Goal: Navigation & Orientation: Find specific page/section

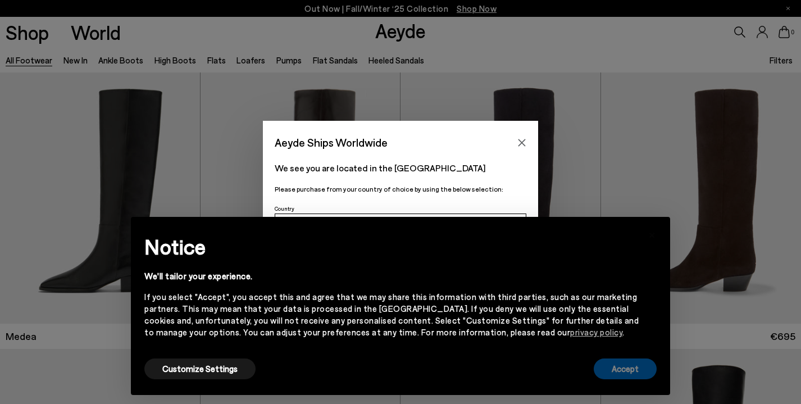
click at [624, 362] on button "Accept" at bounding box center [625, 368] width 63 height 21
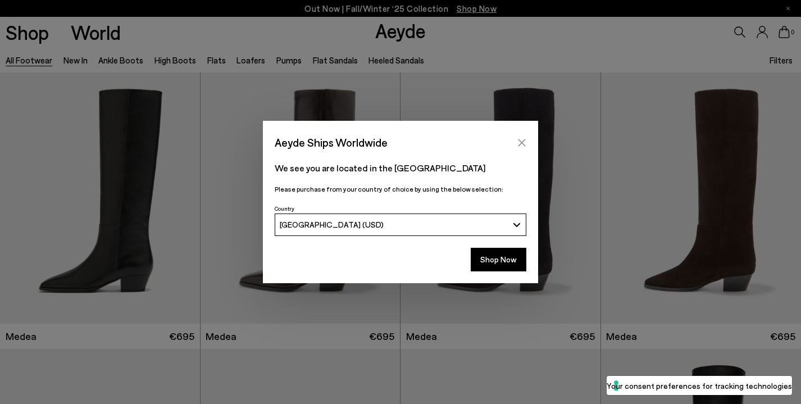
click at [517, 142] on button "Close" at bounding box center [522, 142] width 17 height 17
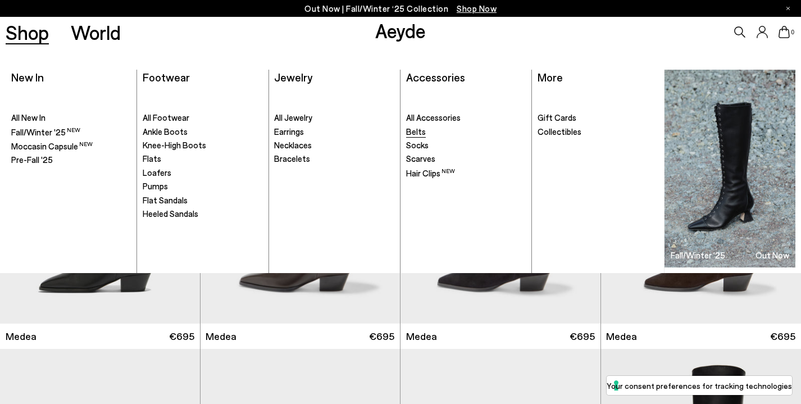
click at [420, 134] on span "Belts" at bounding box center [416, 131] width 20 height 10
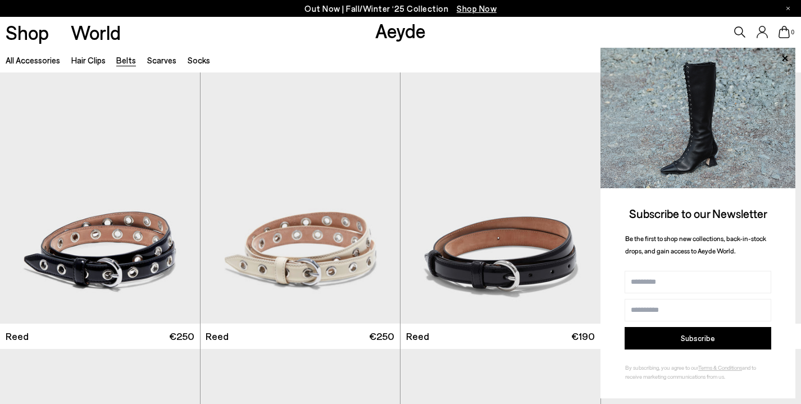
click at [390, 33] on link "Aeyde" at bounding box center [400, 31] width 51 height 24
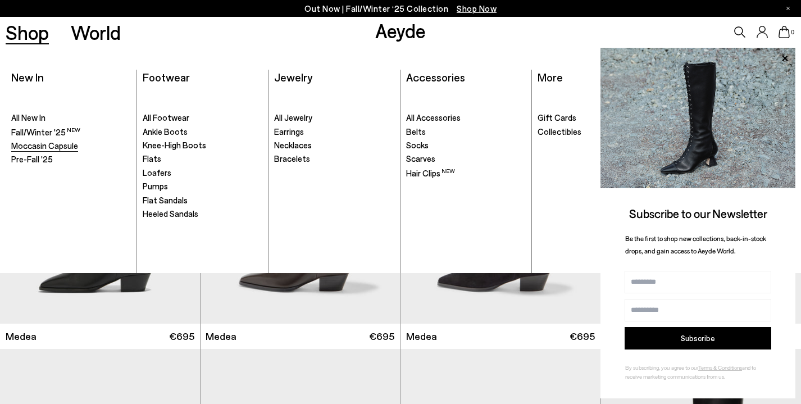
click at [78, 144] on link "Moccasin Capsule" at bounding box center [71, 145] width 120 height 11
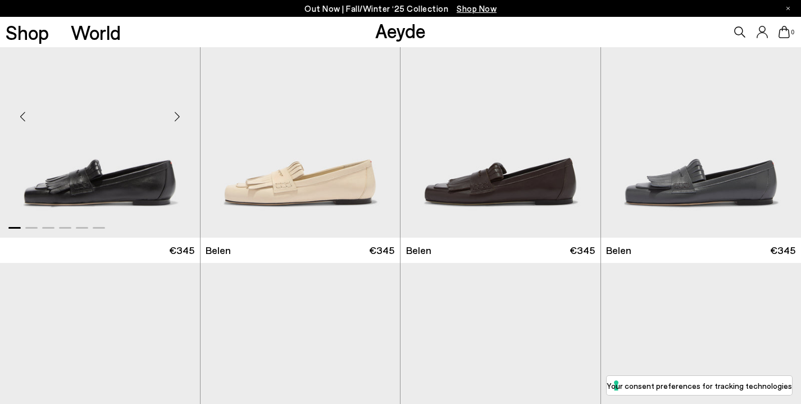
scroll to position [181, 0]
